Goal: Communication & Community: Answer question/provide support

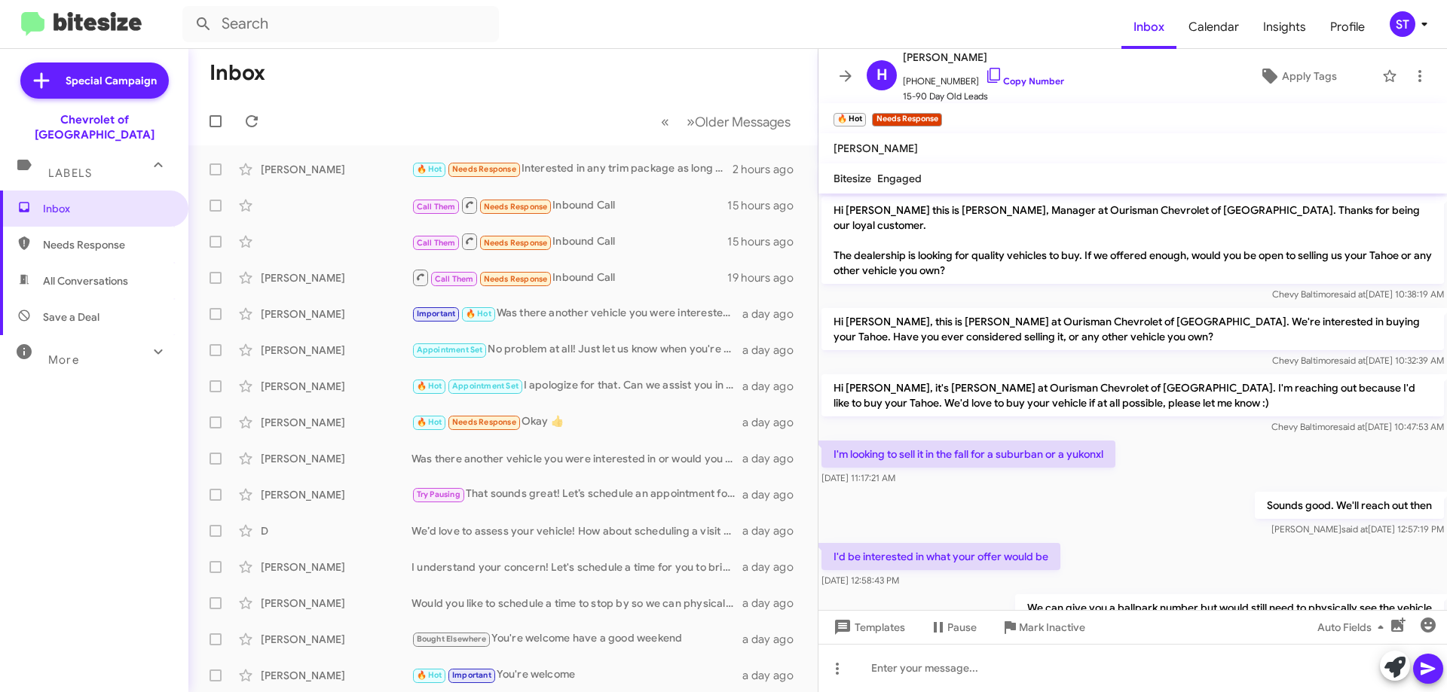
scroll to position [75, 0]
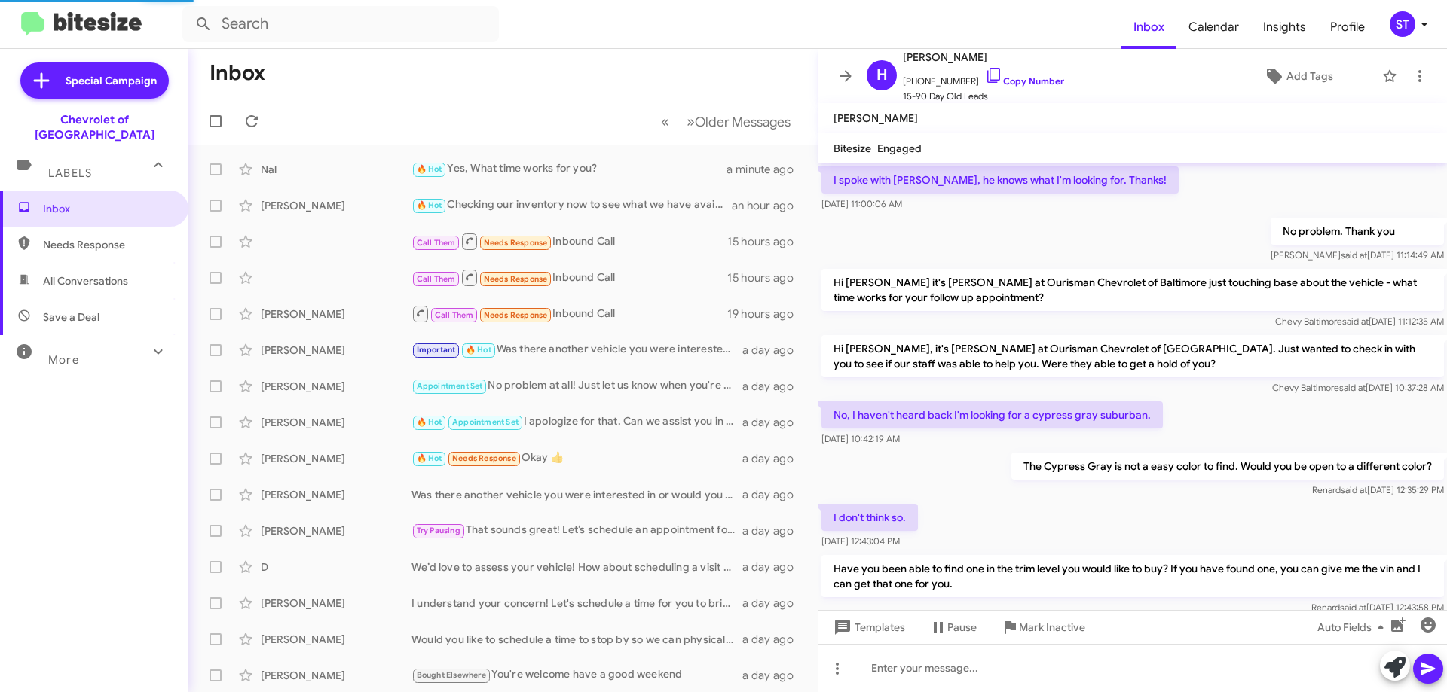
scroll to position [955, 0]
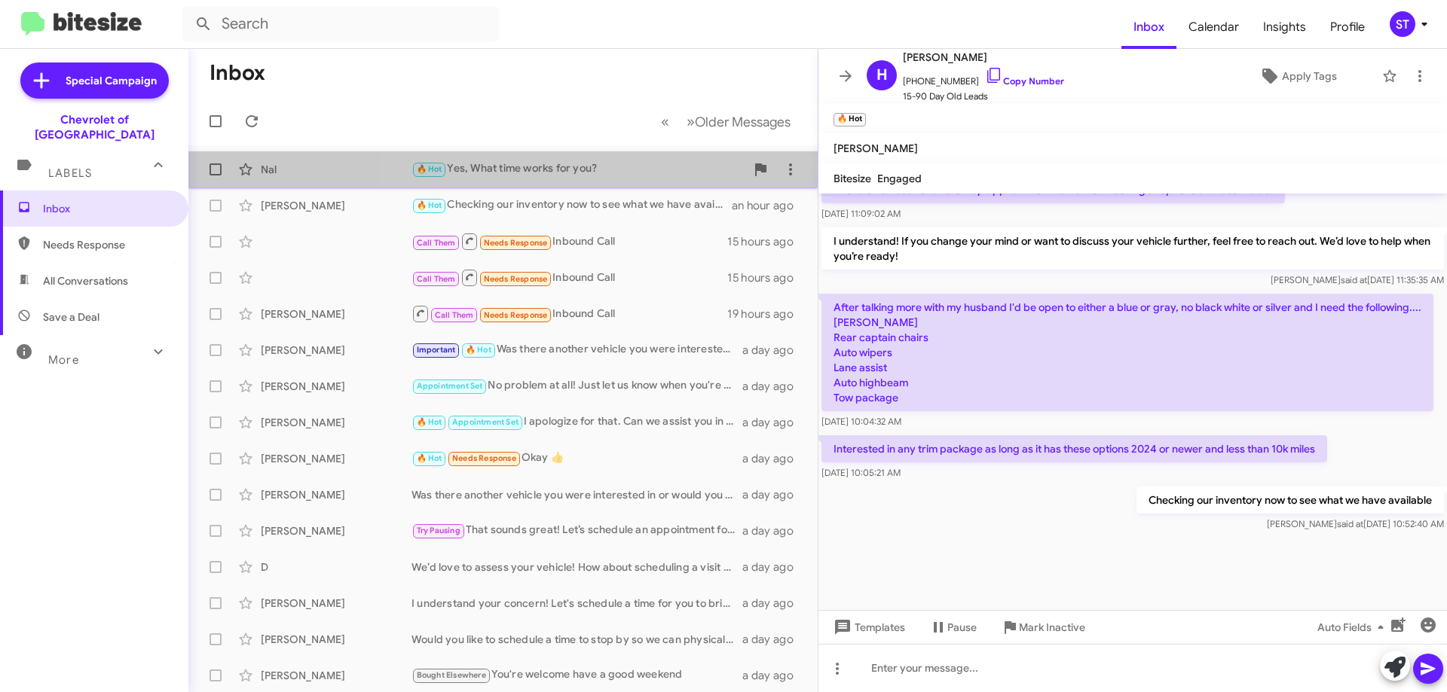
click at [595, 168] on div "🔥 Hot Yes, What time works for you?" at bounding box center [578, 168] width 334 height 17
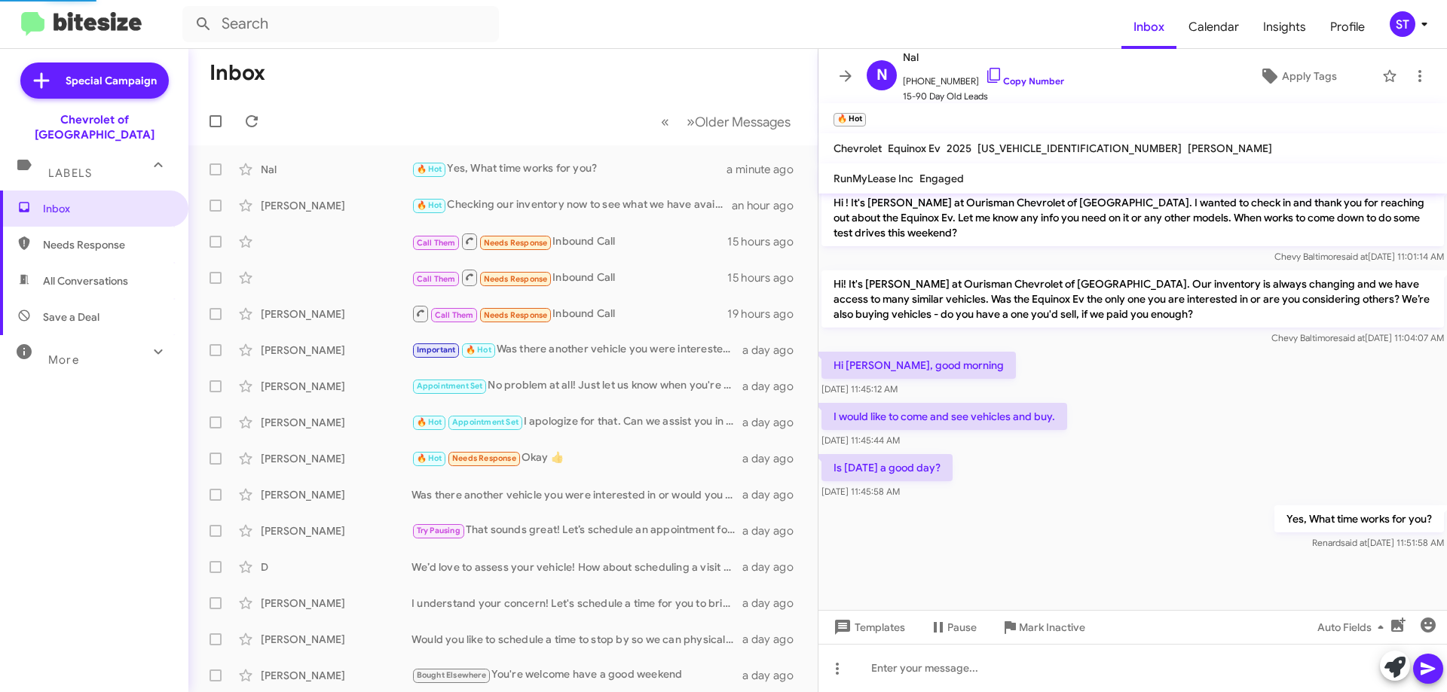
scroll to position [891, 0]
click at [985, 74] on icon at bounding box center [994, 75] width 18 height 18
click at [239, 124] on span at bounding box center [252, 121] width 30 height 18
